Goal: Task Accomplishment & Management: Manage account settings

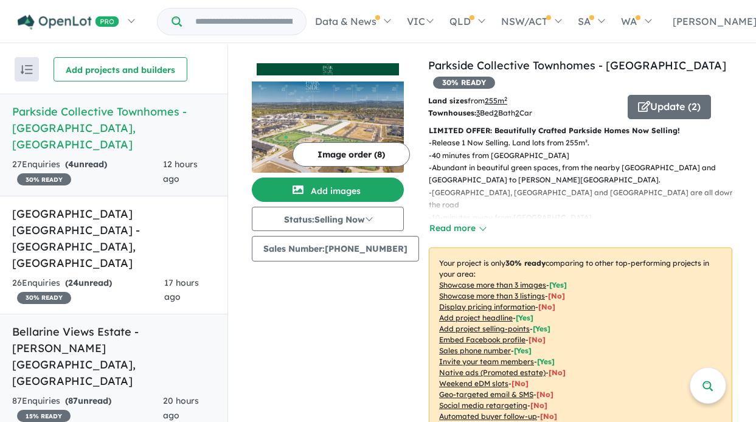
click at [122, 323] on h5 "[GEOGRAPHIC_DATA] - [PERSON_NAME][GEOGRAPHIC_DATA] , [GEOGRAPHIC_DATA]" at bounding box center [113, 356] width 203 height 66
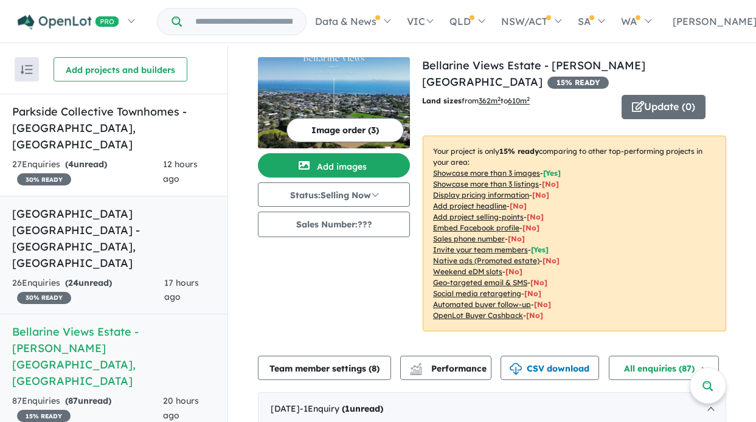
click at [112, 277] on strong "( 24 unread)" at bounding box center [88, 282] width 47 height 11
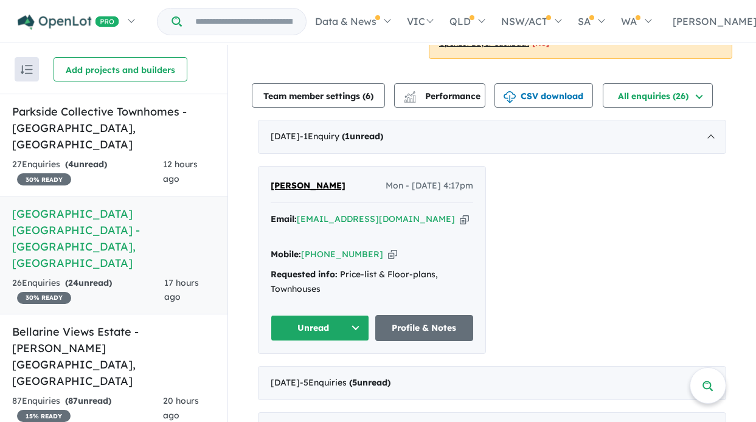
scroll to position [365, 0]
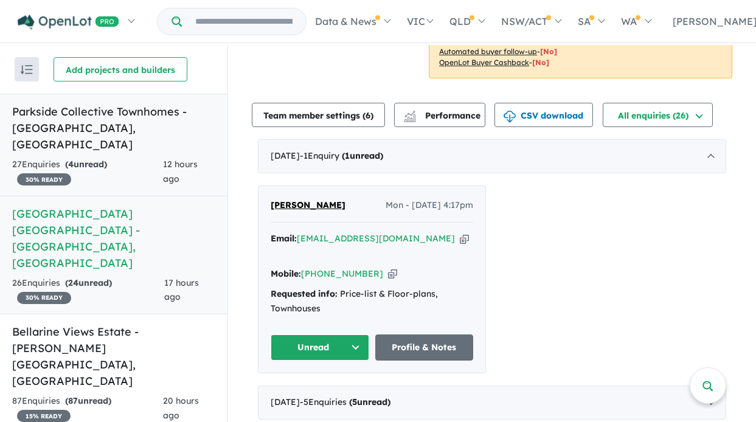
click at [129, 138] on link "Parkside Collective Townhomes - [GEOGRAPHIC_DATA] , [GEOGRAPHIC_DATA] 27 Enquir…" at bounding box center [113, 145] width 227 height 103
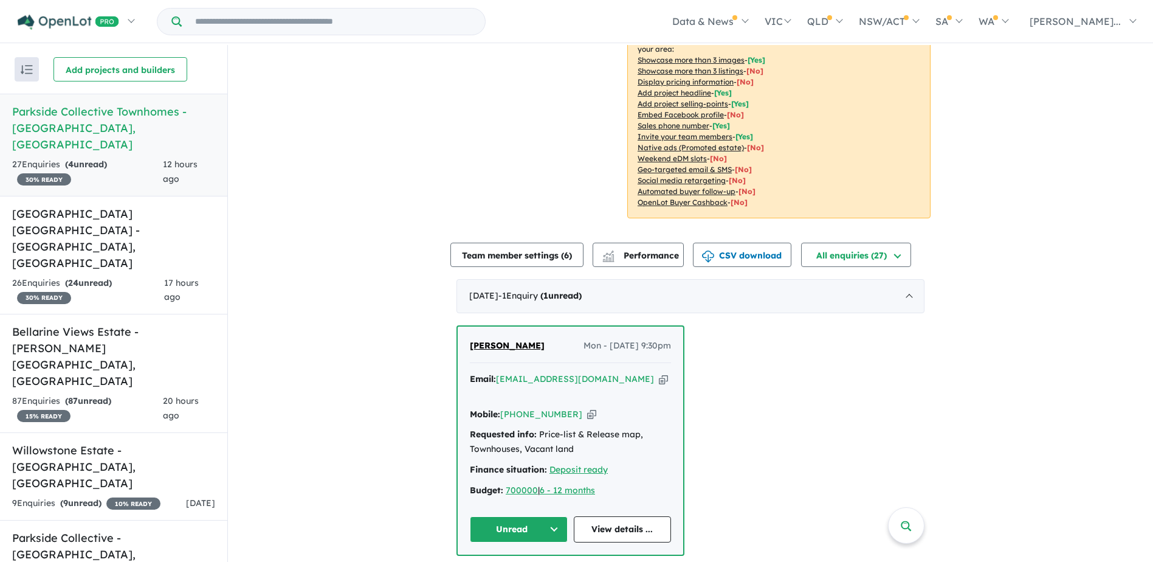
scroll to position [243, 0]
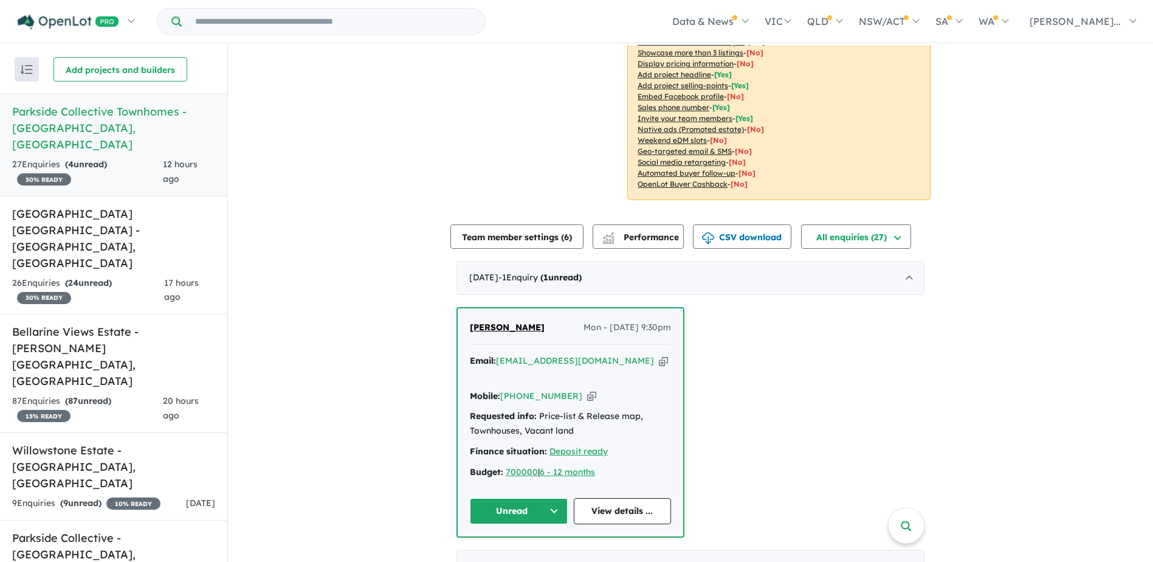
click at [659, 354] on icon "button" at bounding box center [663, 360] width 9 height 13
click at [755, 400] on div "[PERSON_NAME] - [DATE] 9:30pm Email: [EMAIL_ADDRESS][DOMAIN_NAME] Copied! Mobil…" at bounding box center [691, 422] width 468 height 230
drag, startPoint x: 581, startPoint y: 342, endPoint x: 567, endPoint y: 323, distance: 23.6
click at [550, 320] on div "[PERSON_NAME] - [DATE] 9:30pm" at bounding box center [570, 332] width 201 height 24
click at [659, 354] on icon "button" at bounding box center [663, 360] width 9 height 13
